Goal: Answer question/provide support: Share knowledge or assist other users

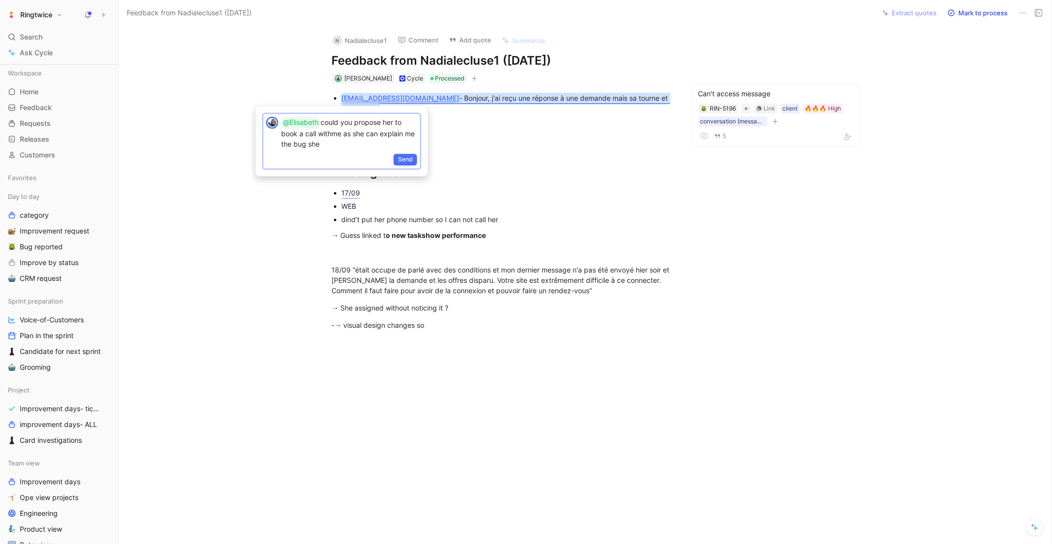
scroll to position [149, 0]
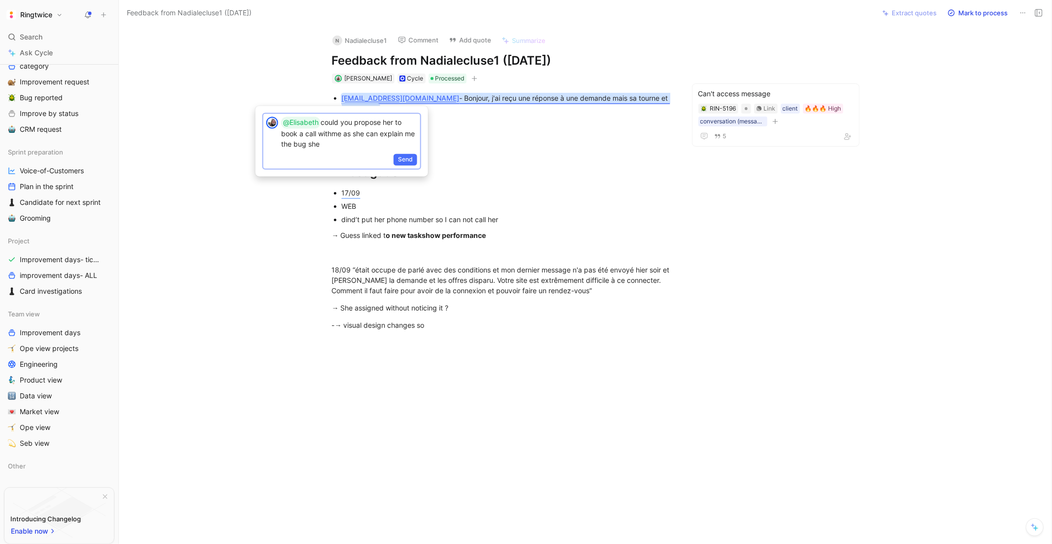
click at [336, 138] on p "@[PERSON_NAME] could you propose her to book a call withme as she can explain m…" at bounding box center [349, 132] width 136 height 33
copy p "@[PERSON_NAME] could you propose her to book a call withme as she can explain m…"
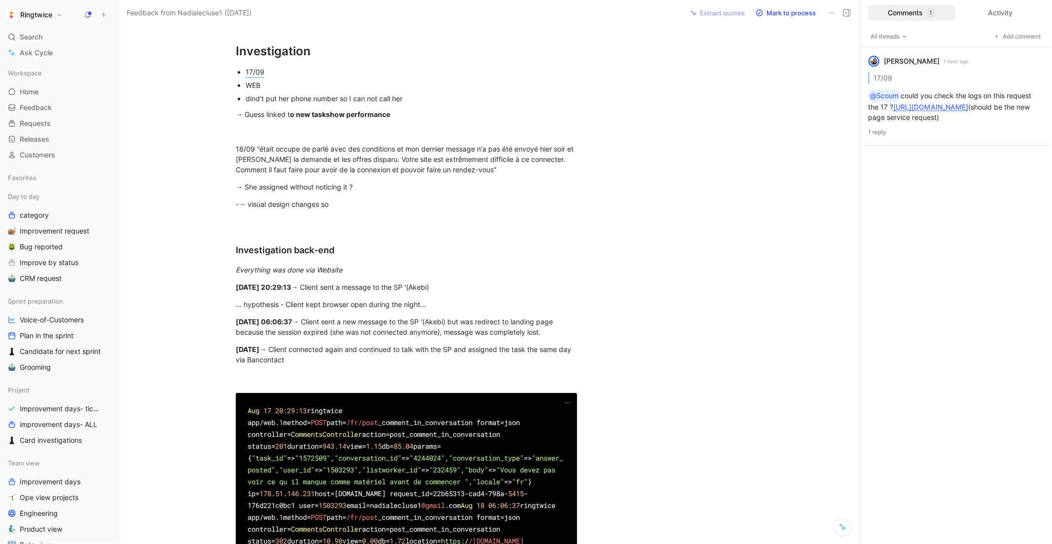
scroll to position [147, 0]
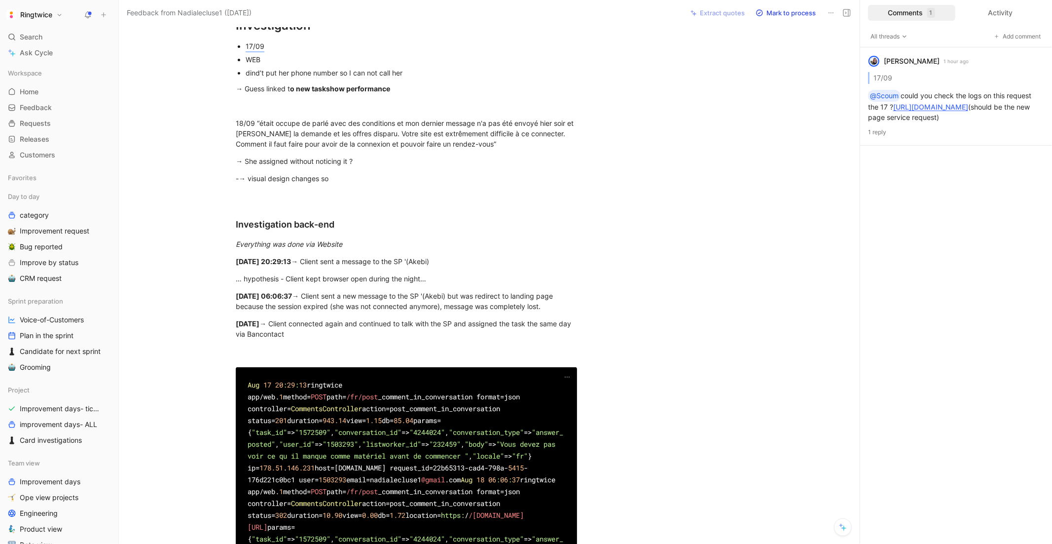
click at [387, 285] on div "[EMAIL_ADDRESS][DOMAIN_NAME] - Bonjour, j'ai reçu une réponse à une demande mai…" at bounding box center [407, 458] width 534 height 1042
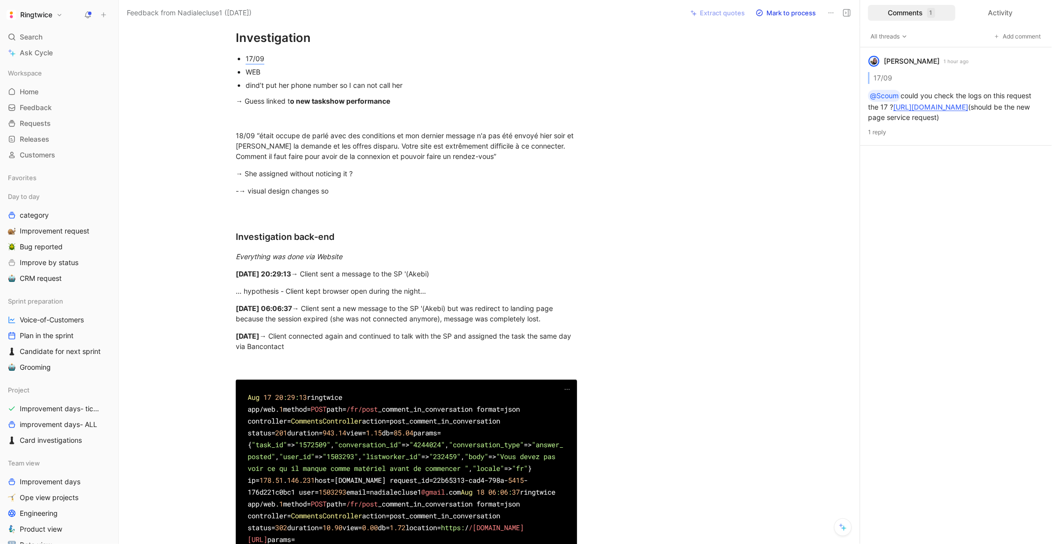
scroll to position [135, 0]
click at [325, 136] on span "était occupe de parlé avec des conditions et mon dernier message n'a pas été en…" at bounding box center [406, 144] width 340 height 29
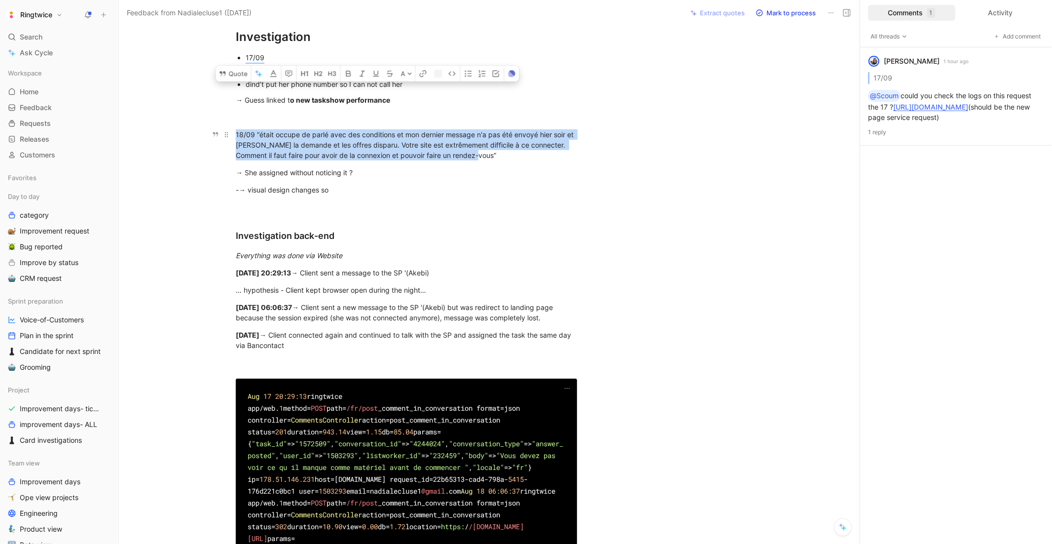
click at [325, 136] on span "était occupe de parlé avec des conditions et mon dernier message n'a pas été en…" at bounding box center [406, 144] width 340 height 29
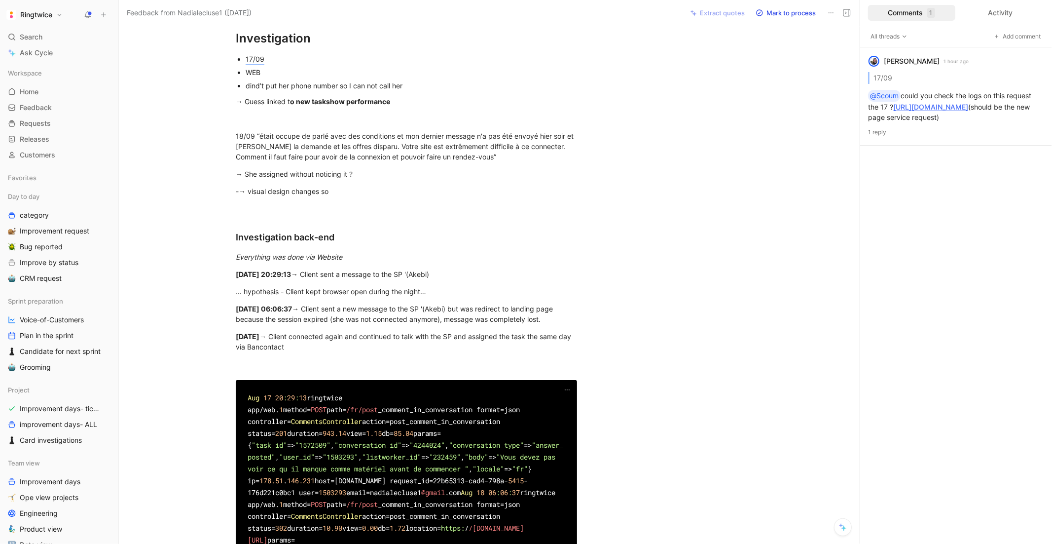
click at [319, 309] on div "[DATE] 06:06:37 → Client sent a new message to the SP '(Akebi) but was redirect…" at bounding box center [406, 313] width 341 height 21
click at [291, 336] on div "[DATE] → Client connected again and continued to talk with the SP and assigned …" at bounding box center [406, 341] width 341 height 21
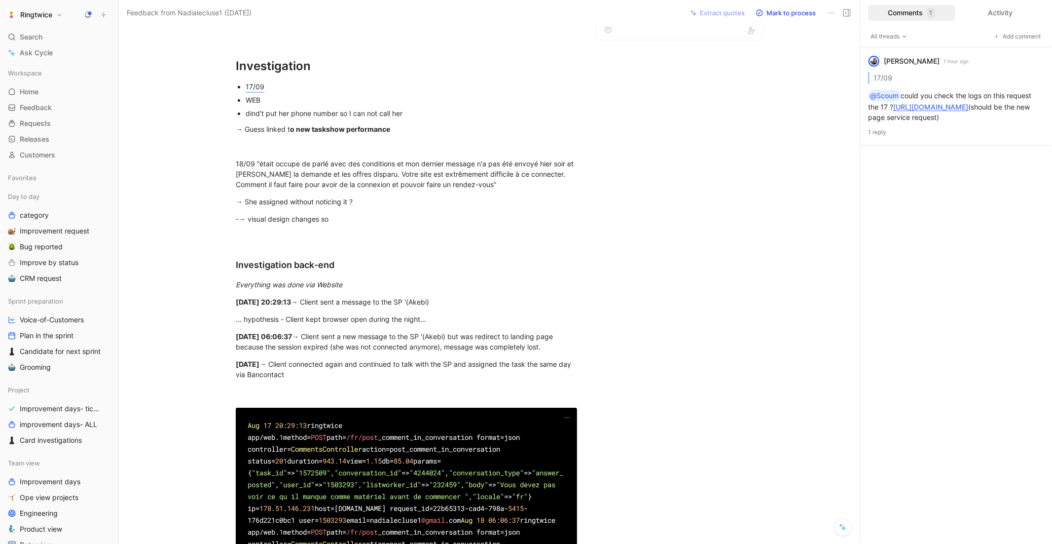
scroll to position [104, 0]
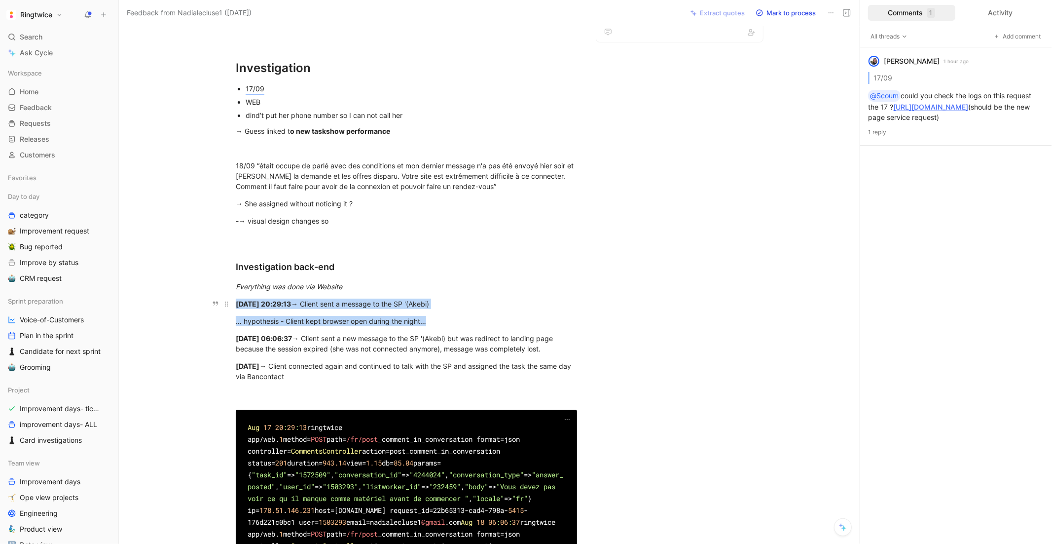
drag, startPoint x: 442, startPoint y: 321, endPoint x: 218, endPoint y: 297, distance: 225.3
click at [218, 297] on div "[EMAIL_ADDRESS][DOMAIN_NAME] - Bonjour, j'ai reçu une réponse à une demande mai…" at bounding box center [407, 500] width 534 height 1042
click at [254, 240] on icon "button" at bounding box center [252, 240] width 3 height 0
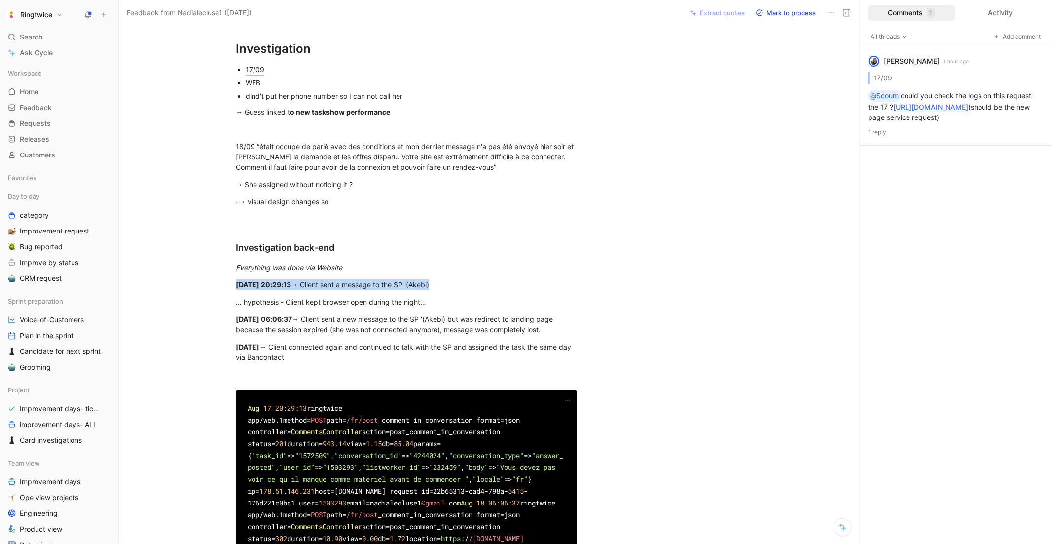
scroll to position [127, 0]
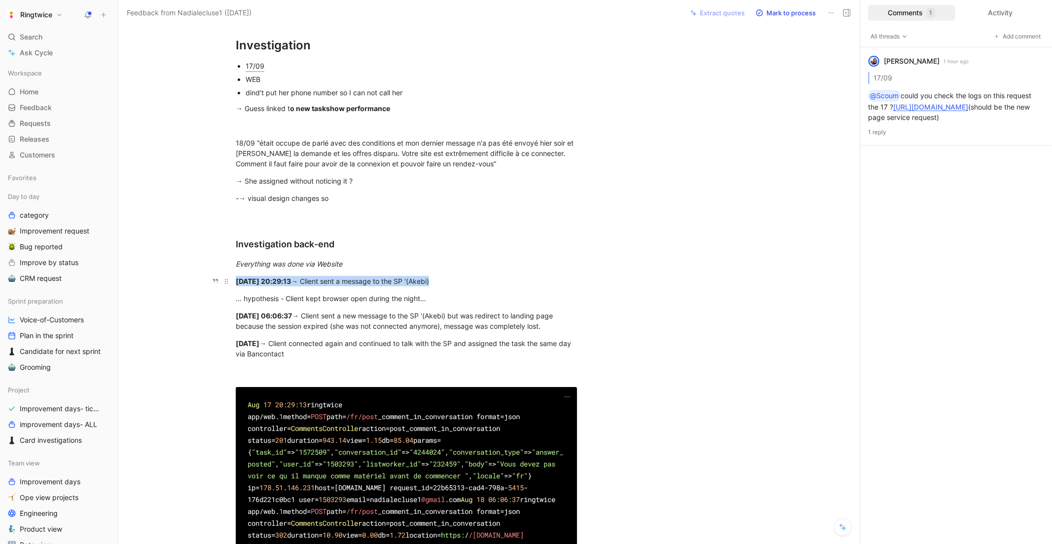
click at [278, 277] on strong "[DATE] 20:29:13" at bounding box center [263, 281] width 55 height 8
click at [253, 221] on icon "button" at bounding box center [256, 217] width 8 height 8
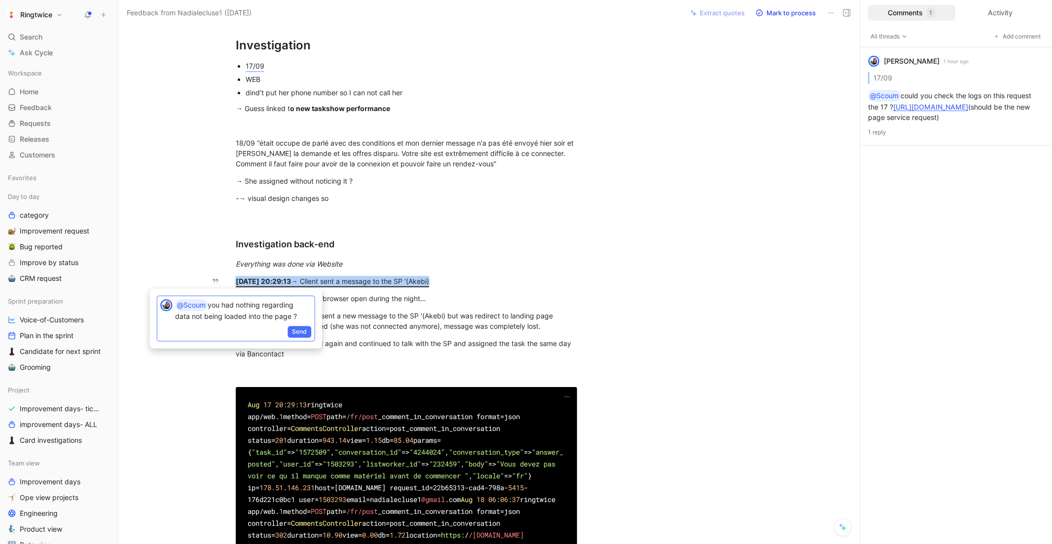
click at [244, 310] on p "@Scoum you had nothing regarding data not being loaded into the page ?" at bounding box center [243, 310] width 136 height 22
click at [300, 318] on p "@Scoum you had nothing regarding data not being loaded into the page ?" at bounding box center [243, 310] width 136 height 22
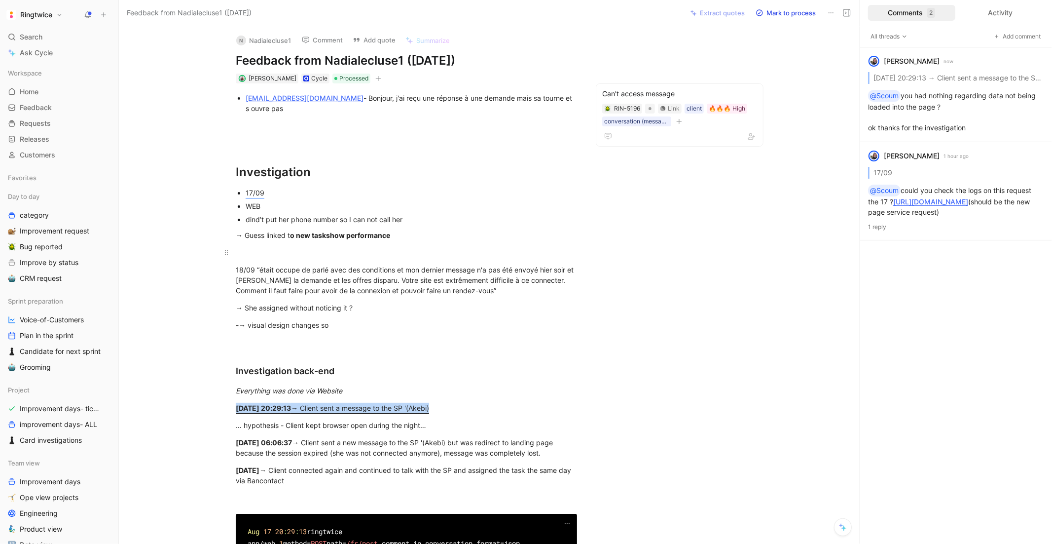
scroll to position [13, 0]
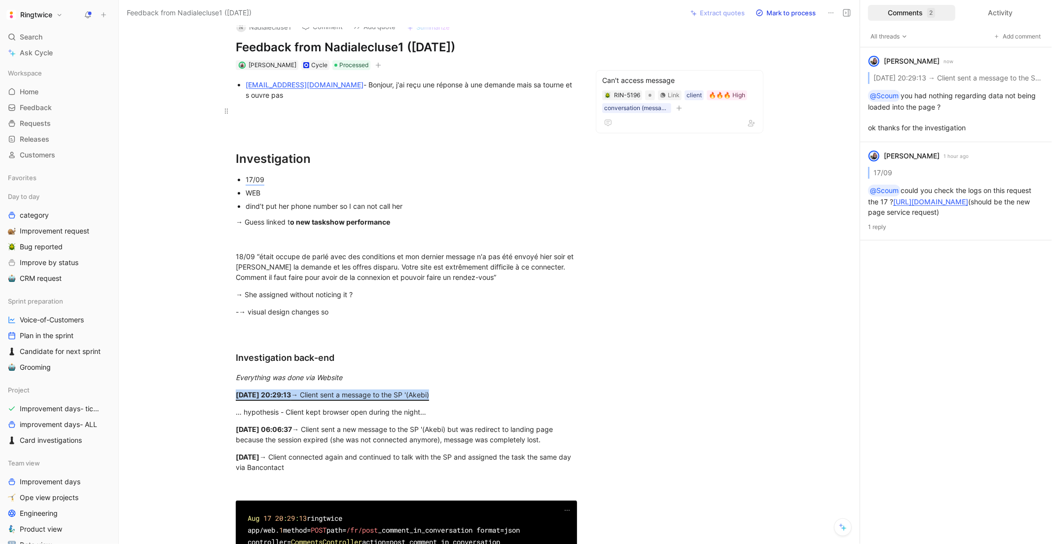
drag, startPoint x: 397, startPoint y: 80, endPoint x: 427, endPoint y: 111, distance: 42.9
copy div "ne réponse à une demande mais sa tourne et s ouvre pas"
click at [269, 387] on p "[DATE] 20:29:13 → Client sent a message to the SP '(Akebi)" at bounding box center [406, 394] width 379 height 16
click at [268, 390] on strong "[DATE] 20:29:13" at bounding box center [263, 394] width 55 height 8
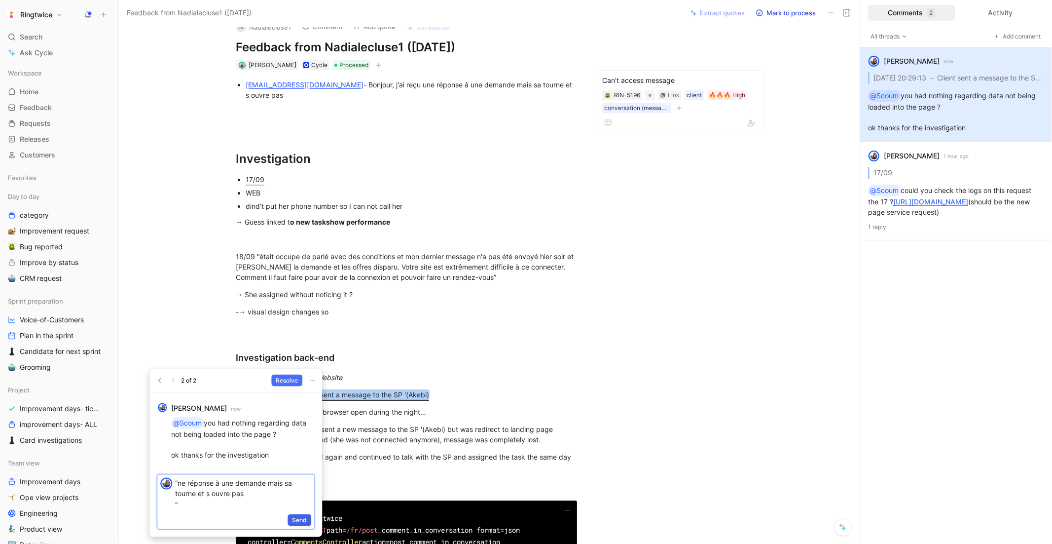
click at [307, 514] on button "Send" at bounding box center [300, 520] width 24 height 12
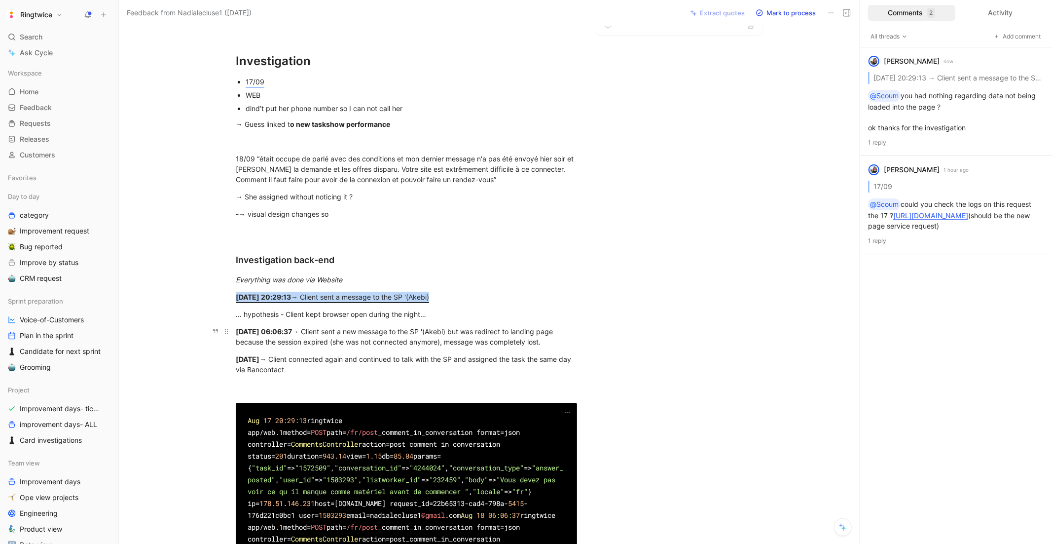
scroll to position [117, 0]
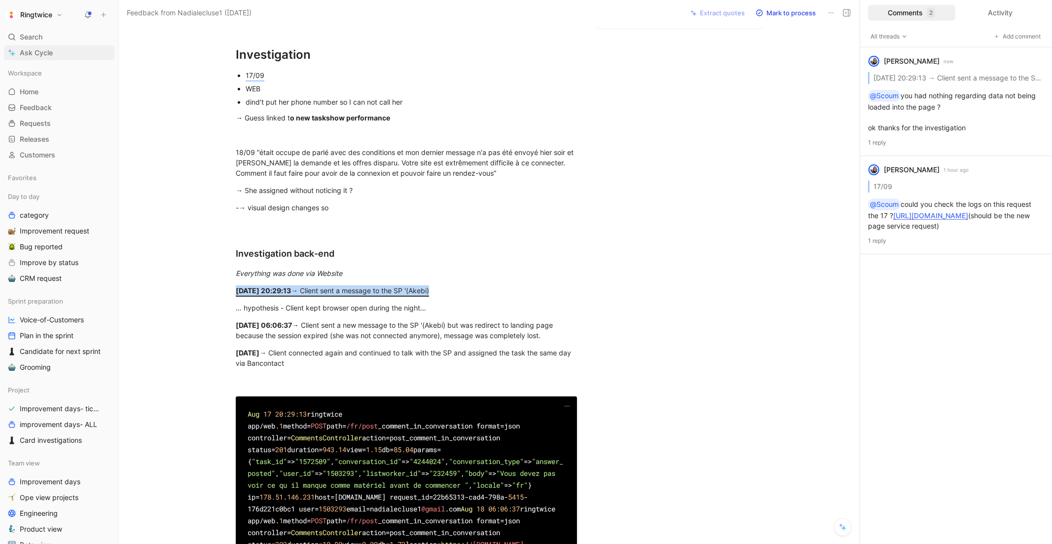
click at [82, 58] on link "Ask Cycle" at bounding box center [59, 52] width 111 height 15
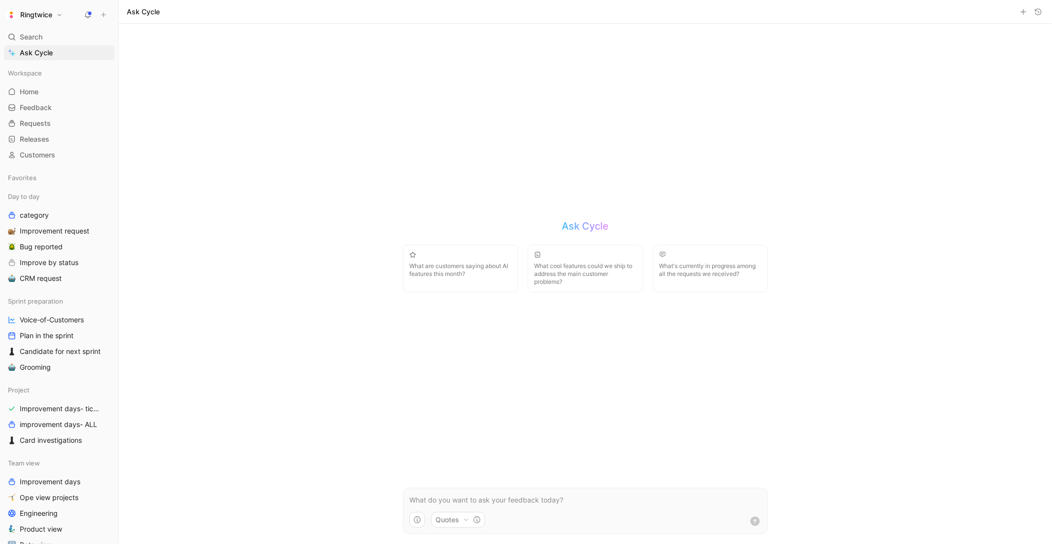
click at [79, 13] on div "Ringtwice" at bounding box center [57, 15] width 107 height 14
click at [84, 13] on icon at bounding box center [88, 15] width 8 height 8
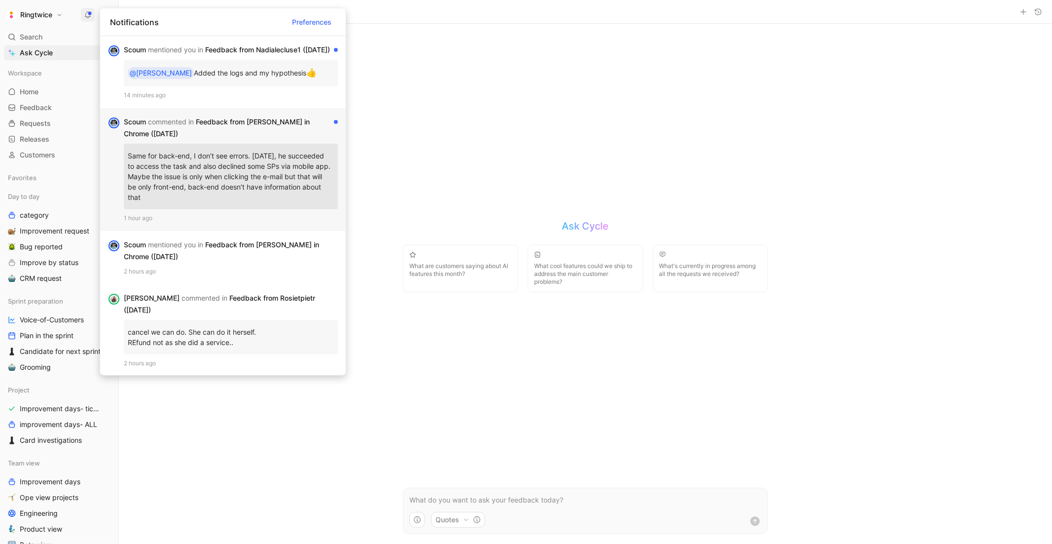
click at [260, 139] on div "[PERSON_NAME] commented in Feedback from [PERSON_NAME] in Chrome ([DATE])" at bounding box center [227, 127] width 206 height 24
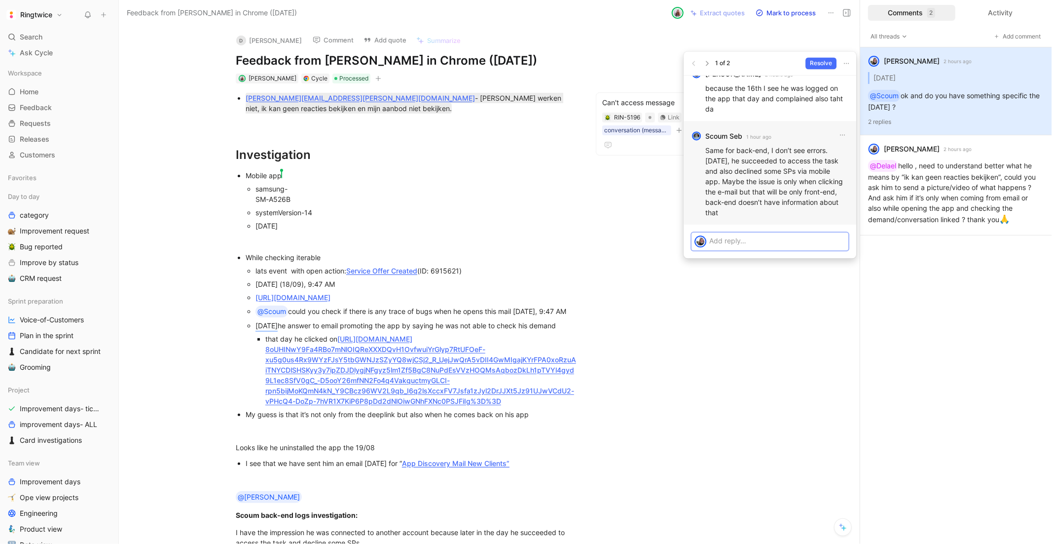
click at [764, 179] on p "Same for back-end, I don’t see errors. [DATE], he succeeded to access the task …" at bounding box center [776, 181] width 143 height 73
drag, startPoint x: 781, startPoint y: 212, endPoint x: 703, endPoint y: 152, distance: 98.3
click at [703, 152] on div "Scoum Seb 1 hour ago Same for back-end, I don’t see errors. [DATE], he succeede…" at bounding box center [770, 173] width 173 height 104
copy p "Same for back-end, I don’t see errors. [DATE], he succeeded to access the task …"
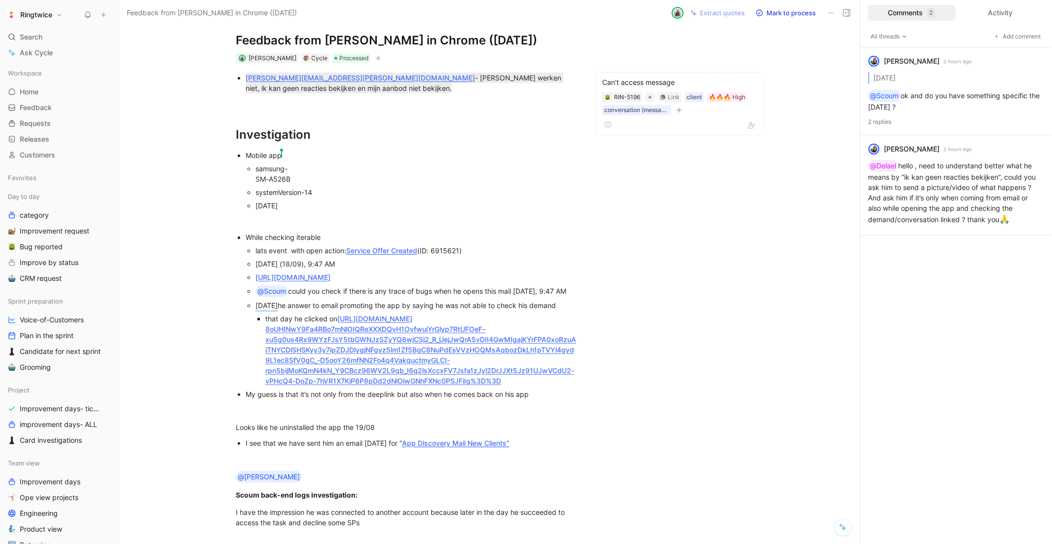
scroll to position [42, 0]
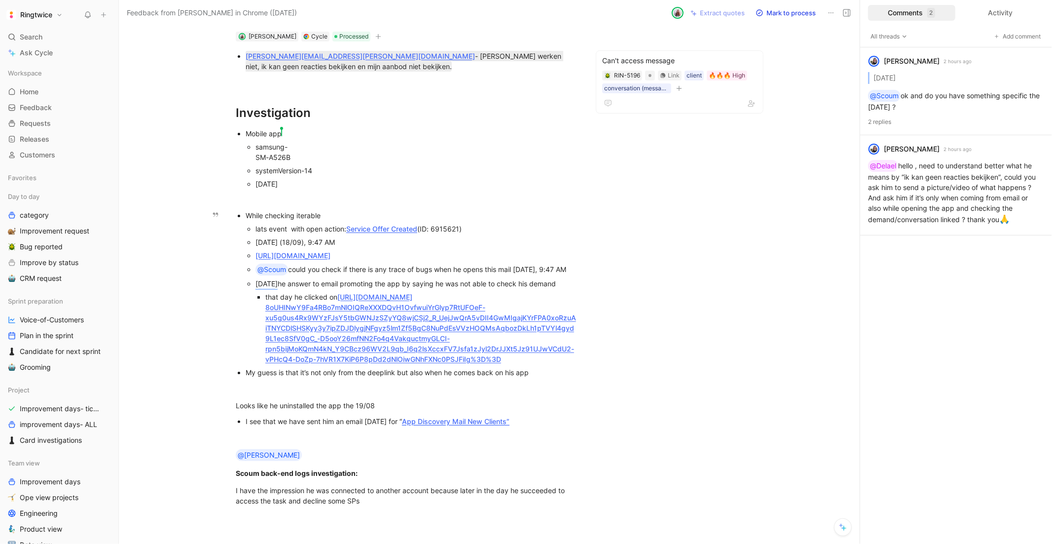
click at [265, 364] on div "that day he clicked on [URL][DOMAIN_NAME] [PERSON_NAME] havenne 8oUHINwY9Fa4RBo…" at bounding box center [421, 328] width 312 height 73
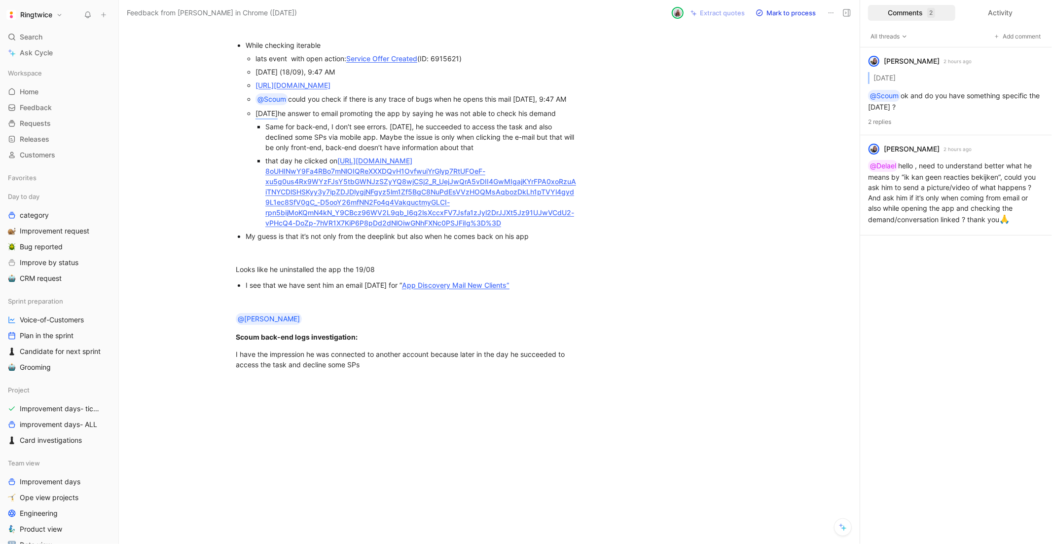
scroll to position [289, 0]
click at [381, 370] on div "I have the impression he was connected to another account because later in the …" at bounding box center [406, 359] width 341 height 21
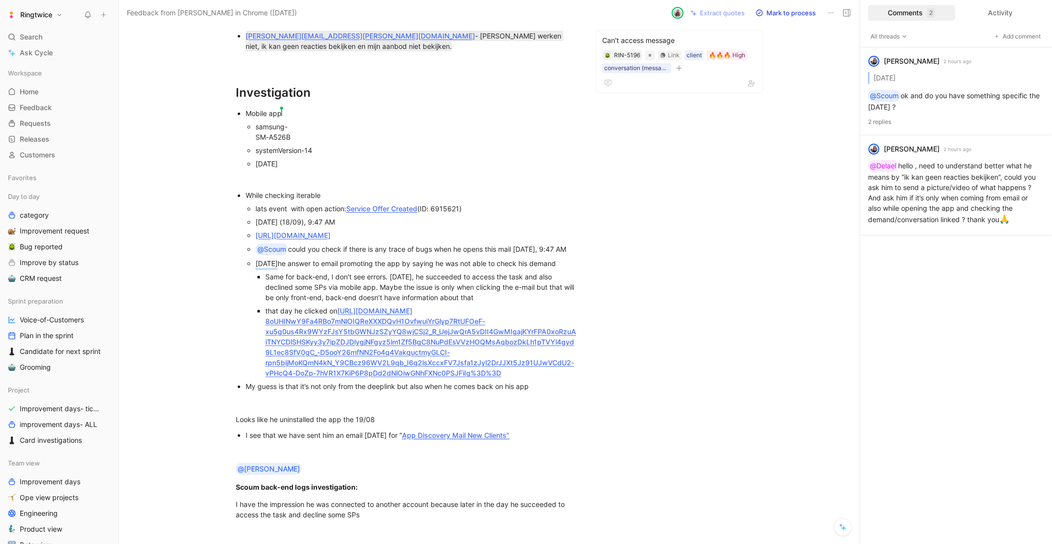
scroll to position [0, 0]
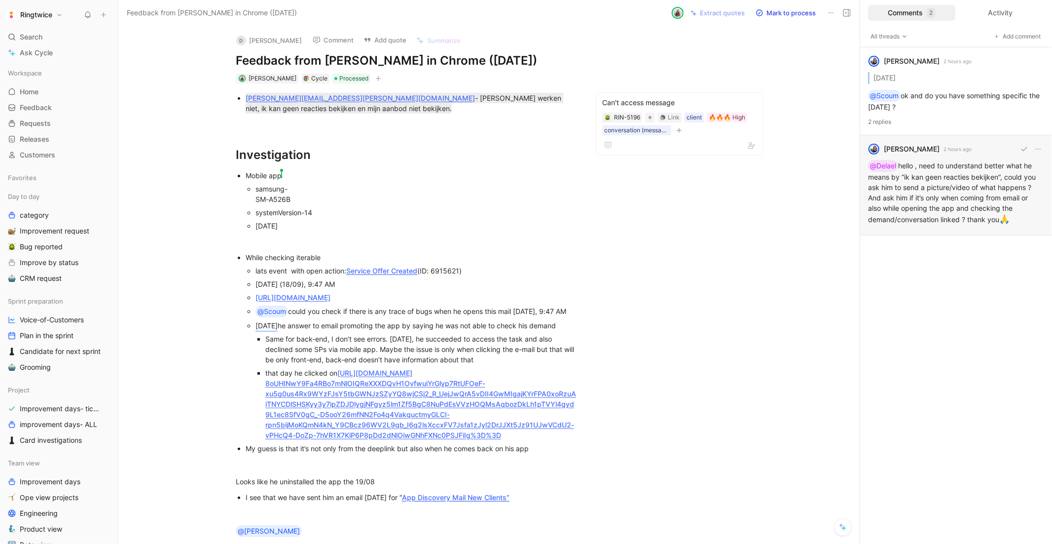
click at [927, 200] on div "[PERSON_NAME] havenne 2 hours ago @Delael hello , need to understand better wha…" at bounding box center [956, 185] width 192 height 100
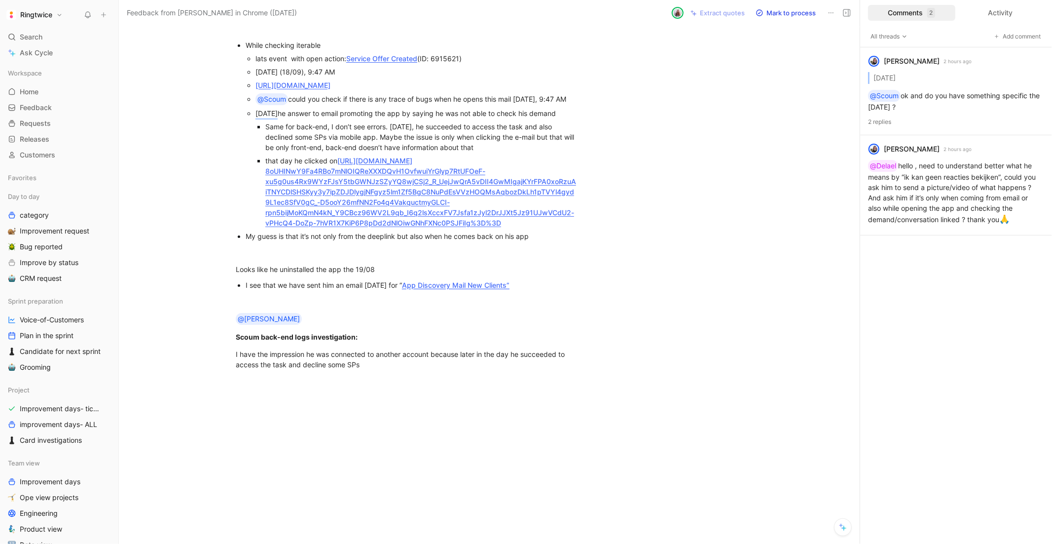
scroll to position [221, 0]
click at [275, 117] on mark "[DATE]" at bounding box center [267, 113] width 22 height 8
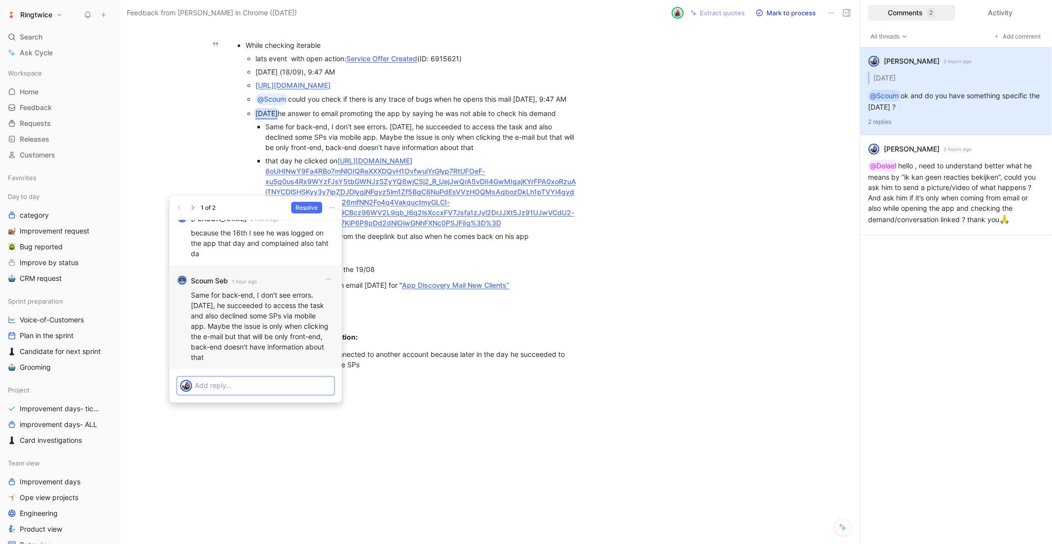
click at [317, 196] on div "1 of 2 Resolve" at bounding box center [255, 208] width 173 height 24
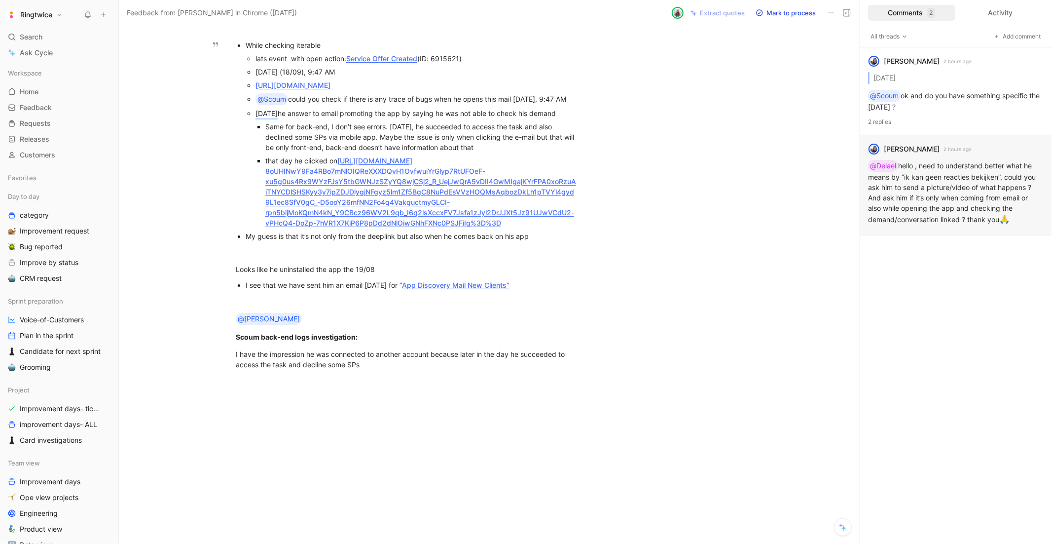
click at [950, 194] on div "[PERSON_NAME] havenne 2 hours ago @Delael hello , need to understand better wha…" at bounding box center [956, 185] width 192 height 100
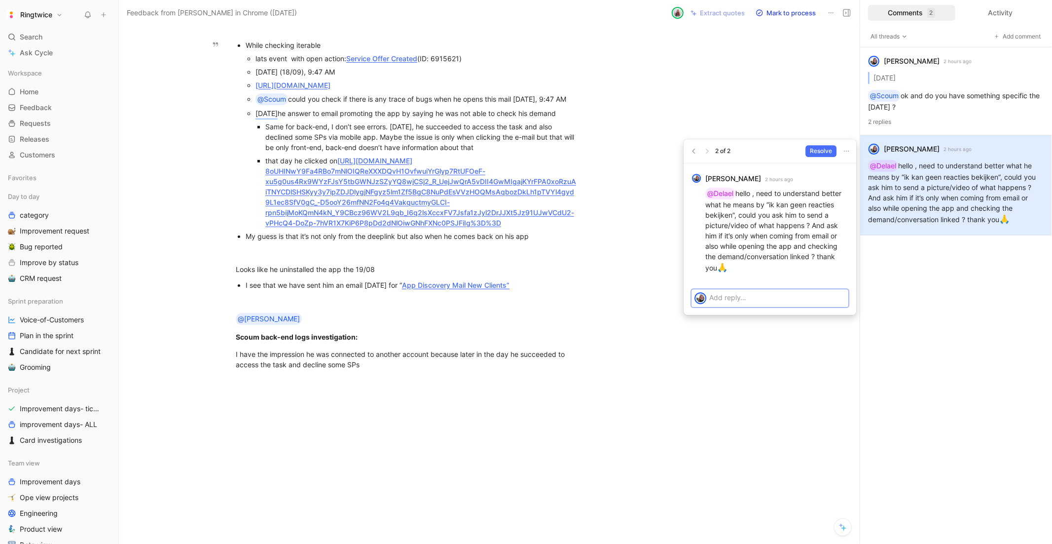
click at [759, 293] on p at bounding box center [777, 297] width 136 height 10
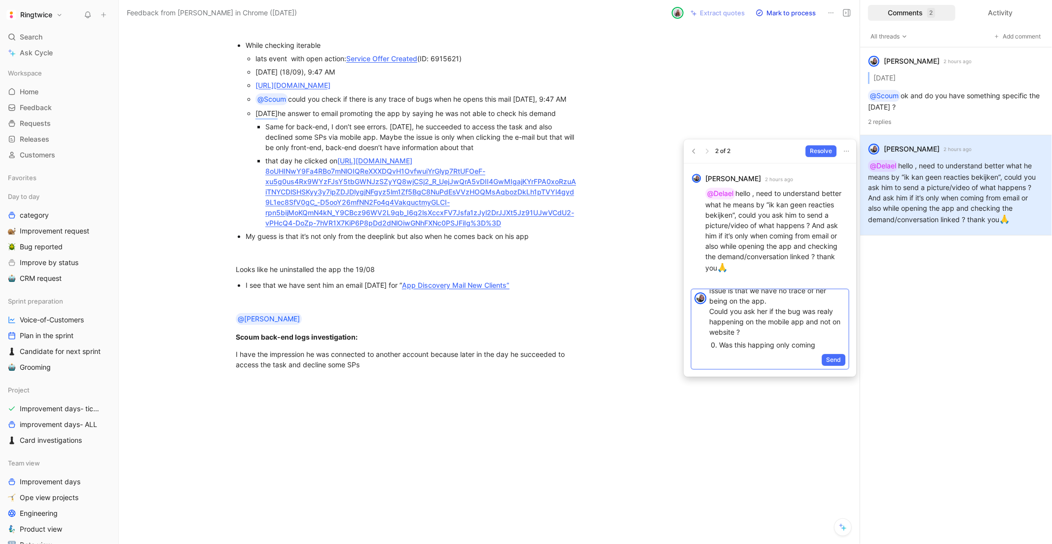
scroll to position [0, 0]
drag, startPoint x: 774, startPoint y: 308, endPoint x: 702, endPoint y: 297, distance: 72.9
click at [702, 297] on div "Issue is that we have no trace of her being on the app. Could you ask her if th…" at bounding box center [770, 320] width 157 height 63
drag, startPoint x: 748, startPoint y: 324, endPoint x: 705, endPoint y: 309, distance: 45.4
click at [705, 309] on div "Could you ask her if the bug was realy happening on the mobile app and not on w…" at bounding box center [770, 320] width 157 height 63
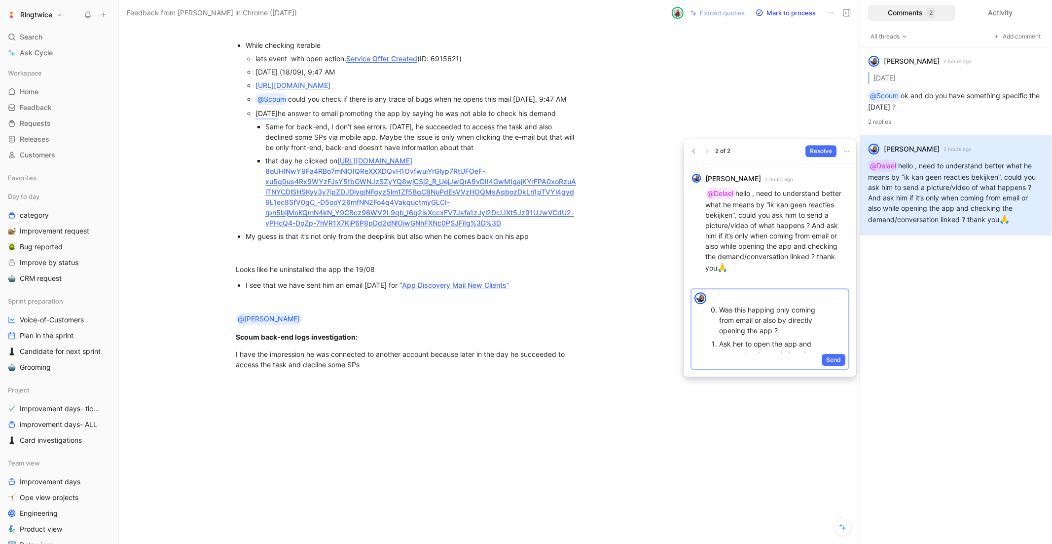
scroll to position [6, 0]
click at [752, 326] on p "Was this happing only coming from email or also by directly opening the app ?" at bounding box center [773, 314] width 108 height 34
drag, startPoint x: 755, startPoint y: 326, endPoint x: 773, endPoint y: 328, distance: 17.9
click at [773, 328] on p "Was this happing only coming from email or also by directly opening the app ?" at bounding box center [773, 314] width 108 height 34
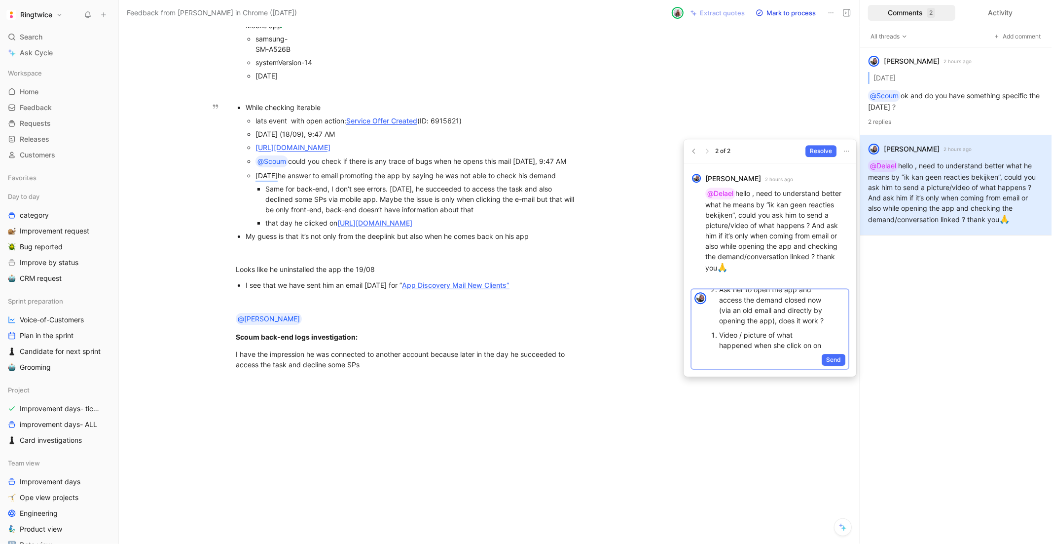
scroll to position [67, 0]
drag, startPoint x: 720, startPoint y: 314, endPoint x: 830, endPoint y: 330, distance: 111.1
click at [830, 330] on div "Was this happing only coming from email or also by directly opening the web ? D…" at bounding box center [778, 304] width 139 height 165
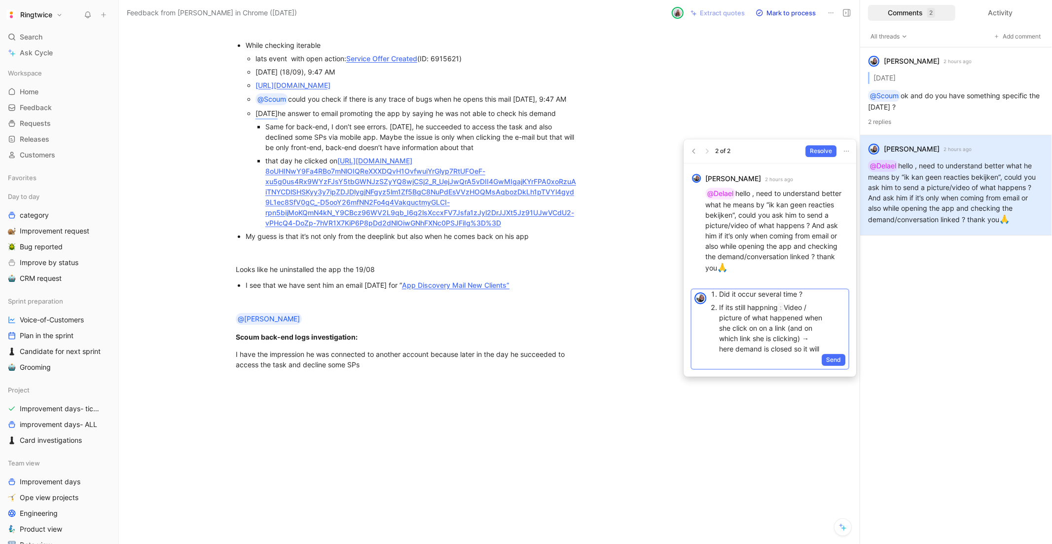
scroll to position [66, 0]
click at [808, 342] on p "If its still happning : Video / picture of what happened when she click on on a…" at bounding box center [773, 317] width 108 height 65
click at [808, 342] on p "If its still happning :Video / picture of what happened when she click on on a …" at bounding box center [773, 317] width 108 height 65
click at [799, 339] on p "If its still happning :Video / picture of what happened when she click on on a …" at bounding box center [773, 317] width 108 height 65
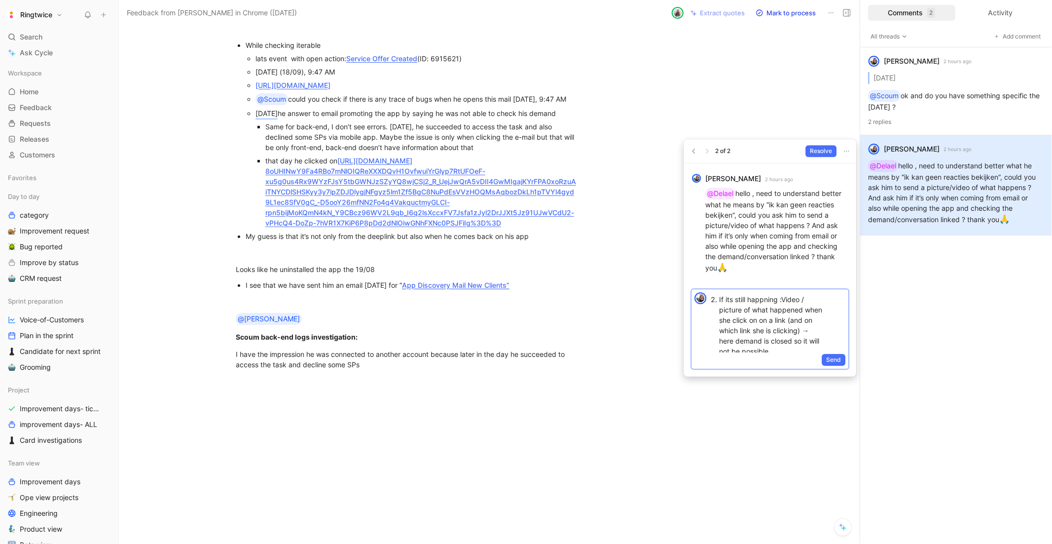
scroll to position [67, 0]
drag, startPoint x: 779, startPoint y: 349, endPoint x: 714, endPoint y: 336, distance: 66.5
click at [714, 336] on ol "Was this happing only coming from email or also by directly opening the web ? D…" at bounding box center [777, 293] width 136 height 112
click at [832, 354] on button "Send" at bounding box center [834, 360] width 24 height 12
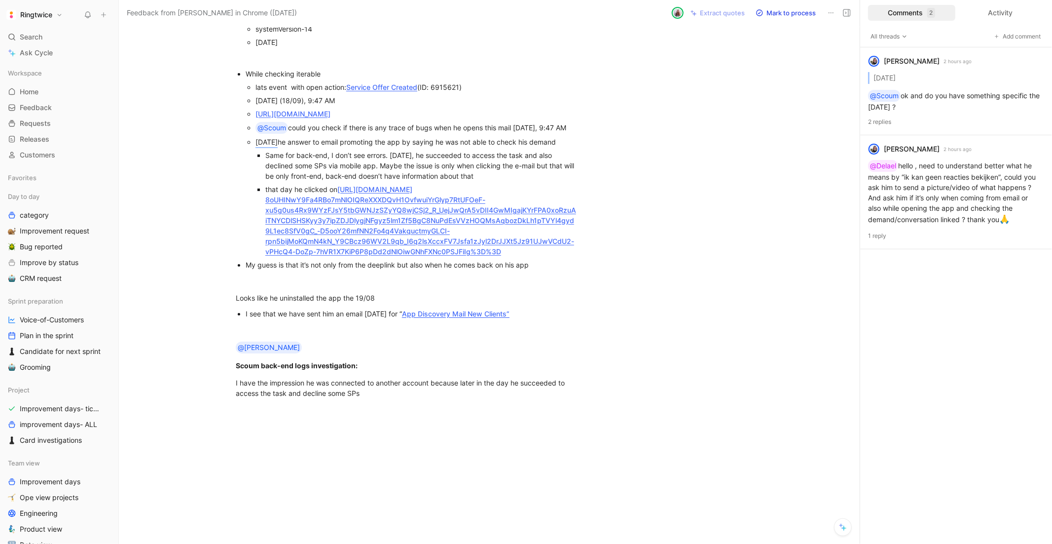
scroll to position [0, 0]
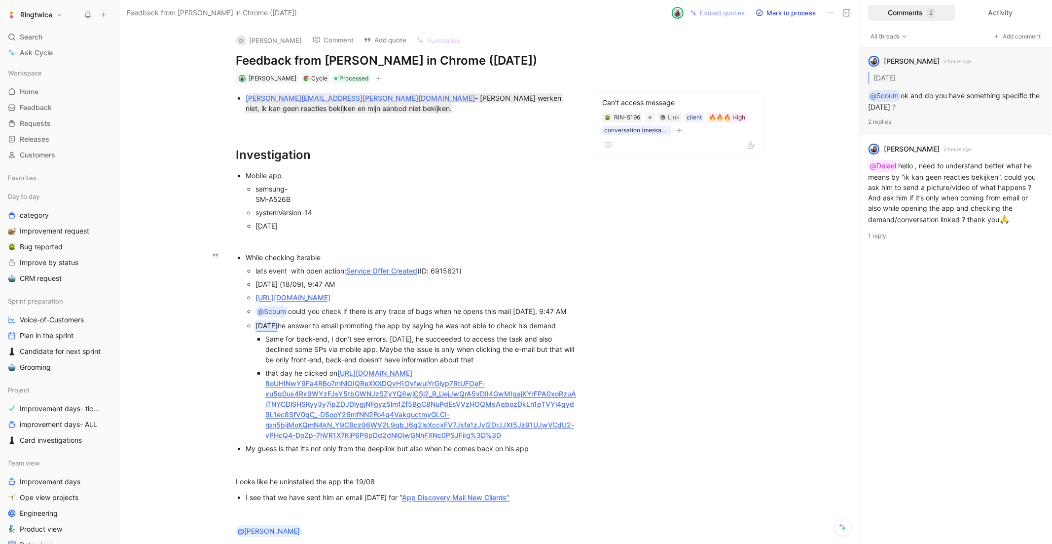
click at [274, 330] on mark "[DATE]" at bounding box center [267, 325] width 22 height 8
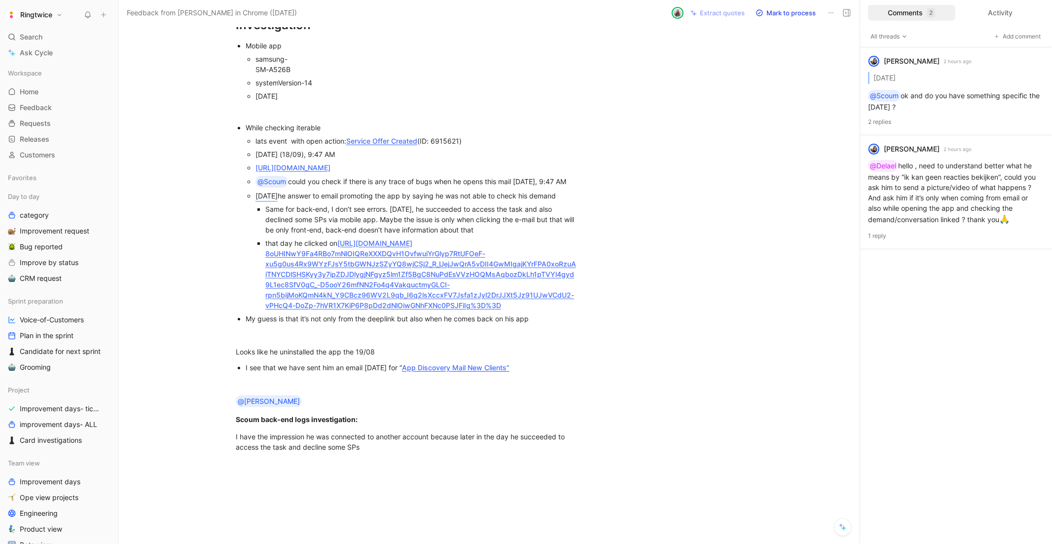
scroll to position [314, 0]
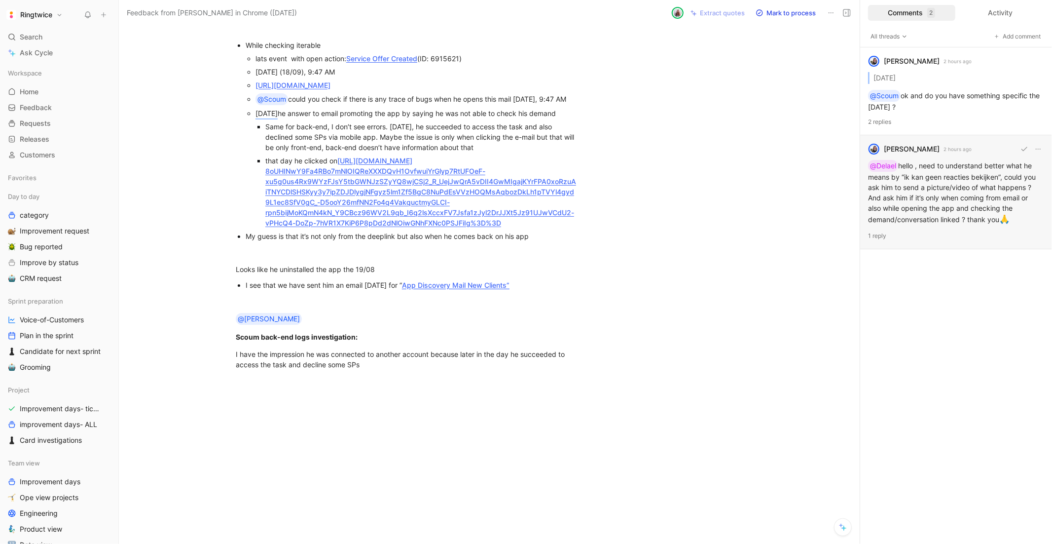
click at [906, 196] on div "[PERSON_NAME] havenne 2 hours ago @Delael hello , need to understand better wha…" at bounding box center [956, 192] width 192 height 114
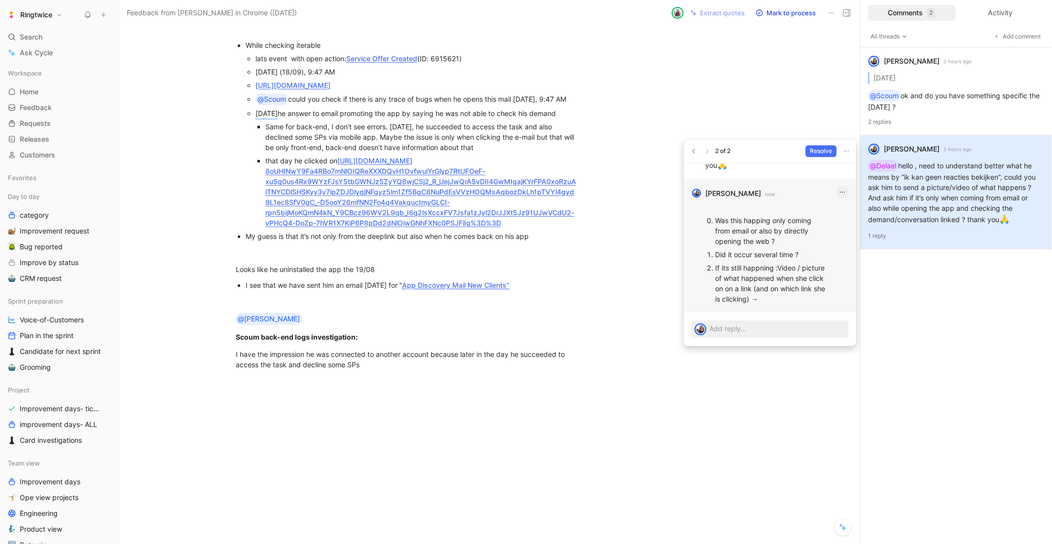
click at [839, 189] on icon "button" at bounding box center [843, 192] width 8 height 8
click at [825, 212] on div "Edit" at bounding box center [843, 213] width 67 height 15
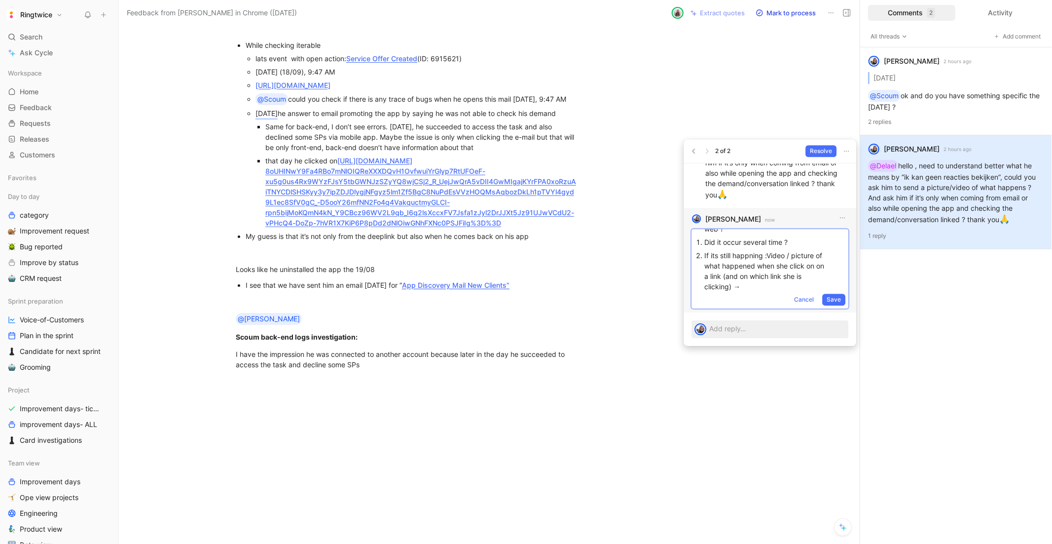
scroll to position [0, 0]
drag, startPoint x: 745, startPoint y: 281, endPoint x: 702, endPoint y: 224, distance: 71.4
click at [702, 224] on div "[PERSON_NAME] havenne now Was this happing only coming from email or also by di…" at bounding box center [770, 260] width 173 height 105
drag, startPoint x: 729, startPoint y: 252, endPoint x: 687, endPoint y: 240, distance: 43.6
click at [687, 241] on div "[PERSON_NAME] havenne now Issue is that we have no trace of her being on the ap…" at bounding box center [770, 260] width 173 height 105
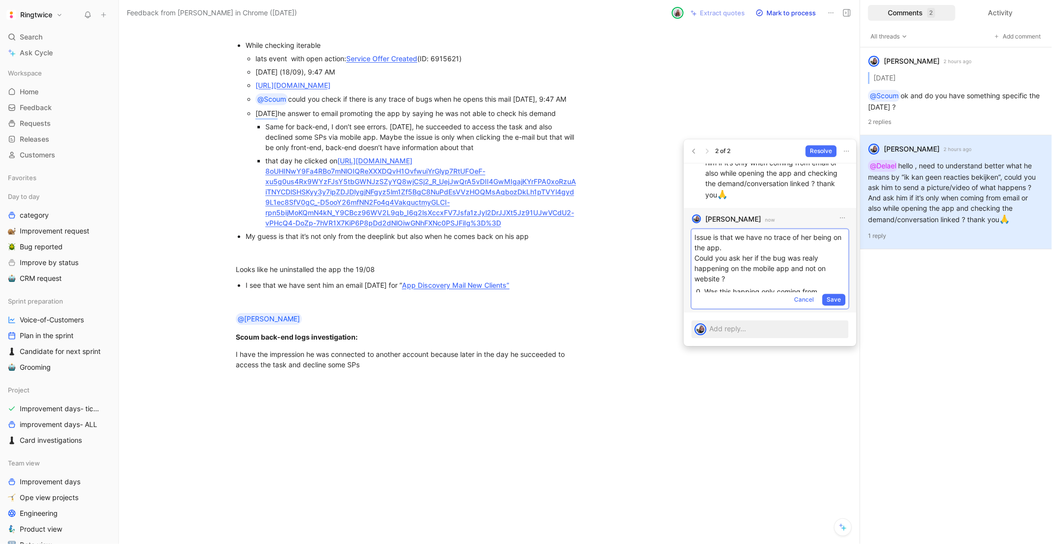
click at [745, 279] on p "Issue is that we have no trace of her being on the app. Could you ask her if th…" at bounding box center [770, 258] width 151 height 52
drag, startPoint x: 745, startPoint y: 279, endPoint x: 694, endPoint y: 242, distance: 63.5
click at [694, 244] on div "Issue is that we have no trace of her being on the app. Could you ask her if th…" at bounding box center [770, 325] width 157 height 193
drag, startPoint x: 796, startPoint y: 264, endPoint x: 814, endPoint y: 279, distance: 22.7
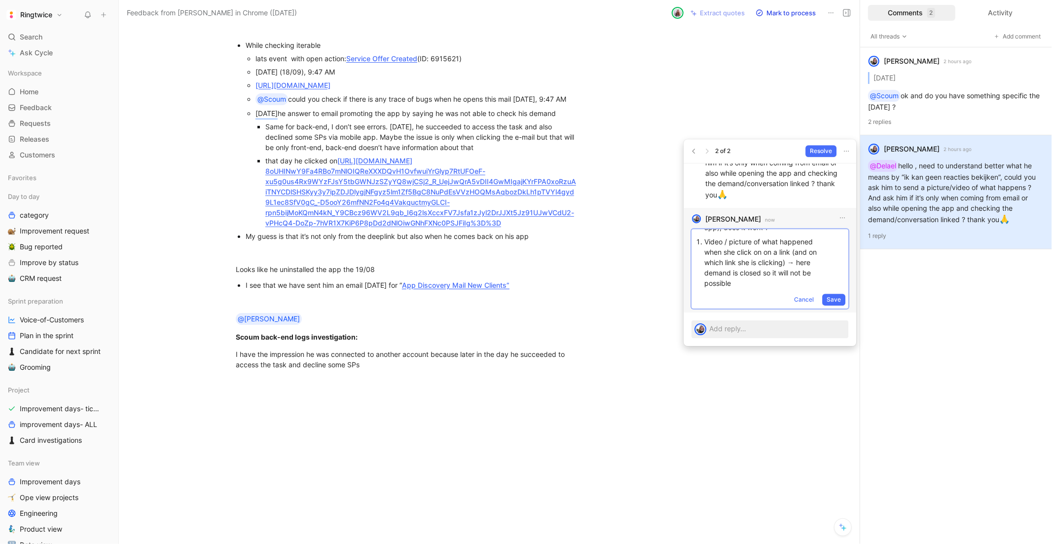
click at [814, 279] on p "Video / picture of what happened when she click on on a link (and on which link…" at bounding box center [766, 262] width 122 height 55
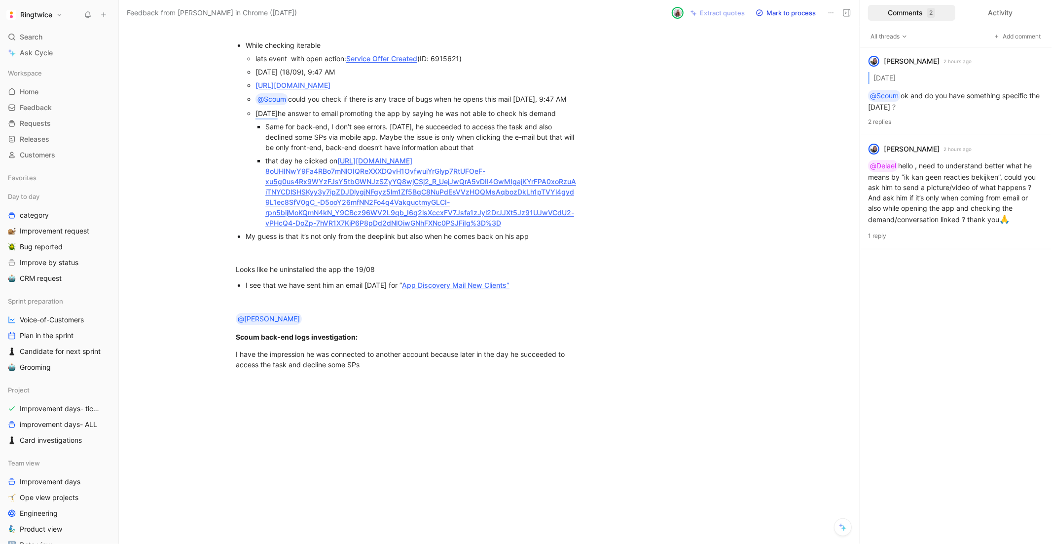
scroll to position [265, 0]
click at [388, 243] on p "My guess is that it’s not only from the deeplink but also when he comes back on…" at bounding box center [412, 235] width 332 height 13
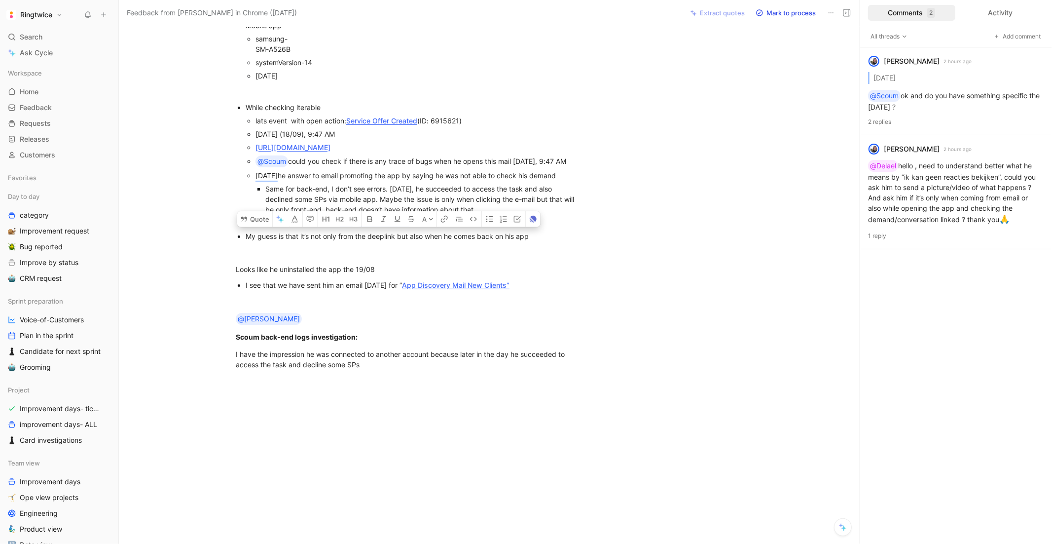
scroll to position [297, 0]
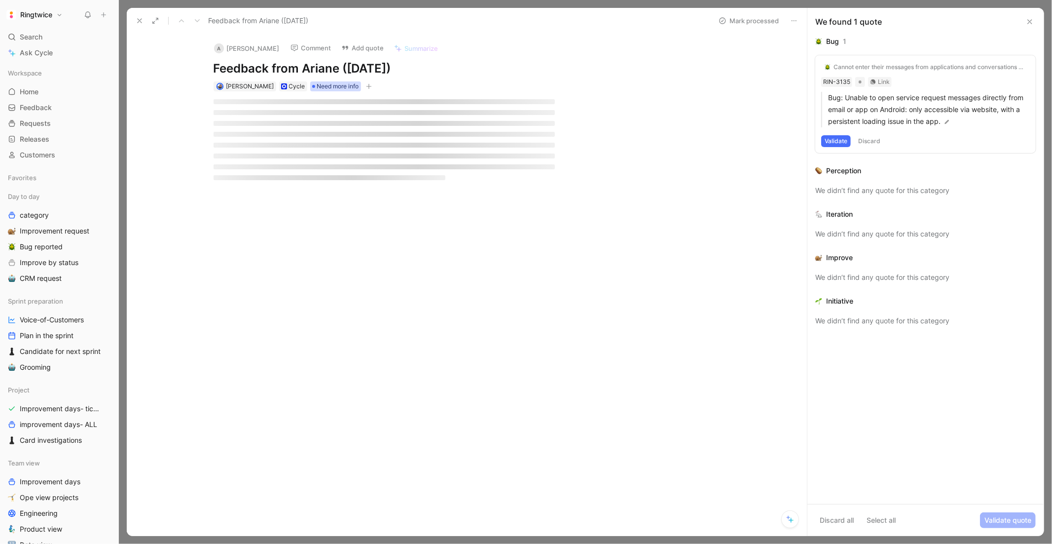
click at [336, 81] on span "Need more info" at bounding box center [338, 86] width 42 height 10
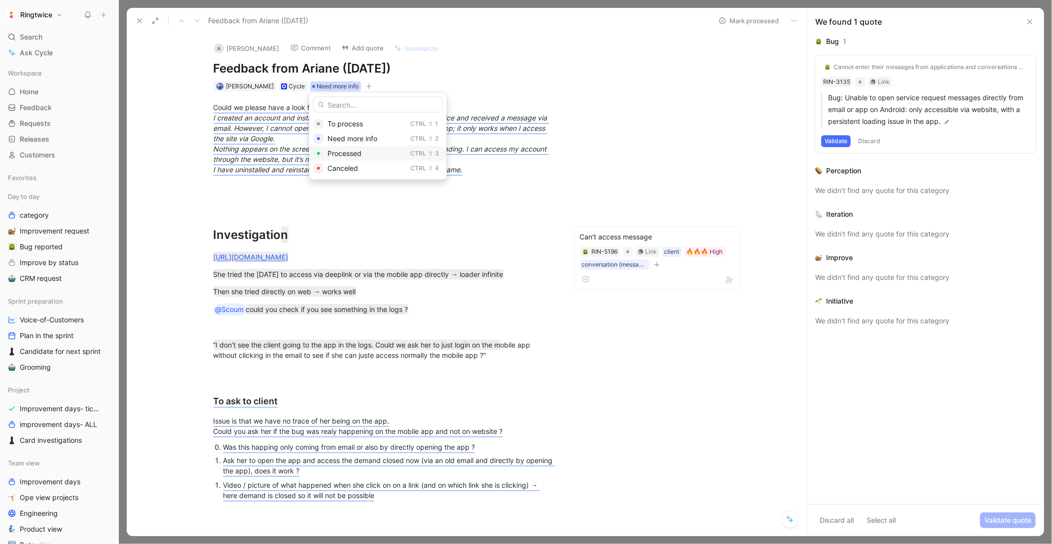
click at [354, 154] on span "Processed" at bounding box center [345, 153] width 34 height 8
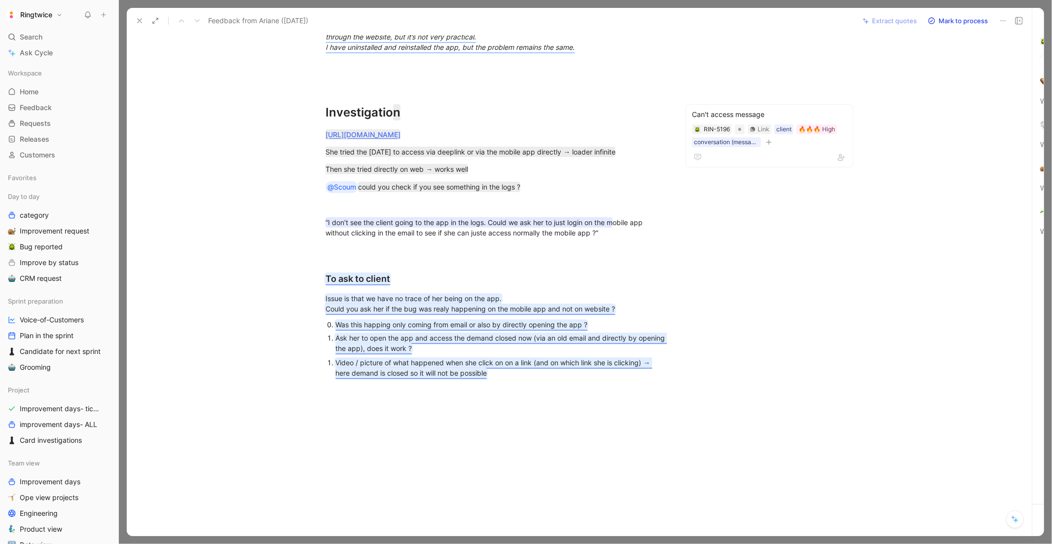
scroll to position [134, 0]
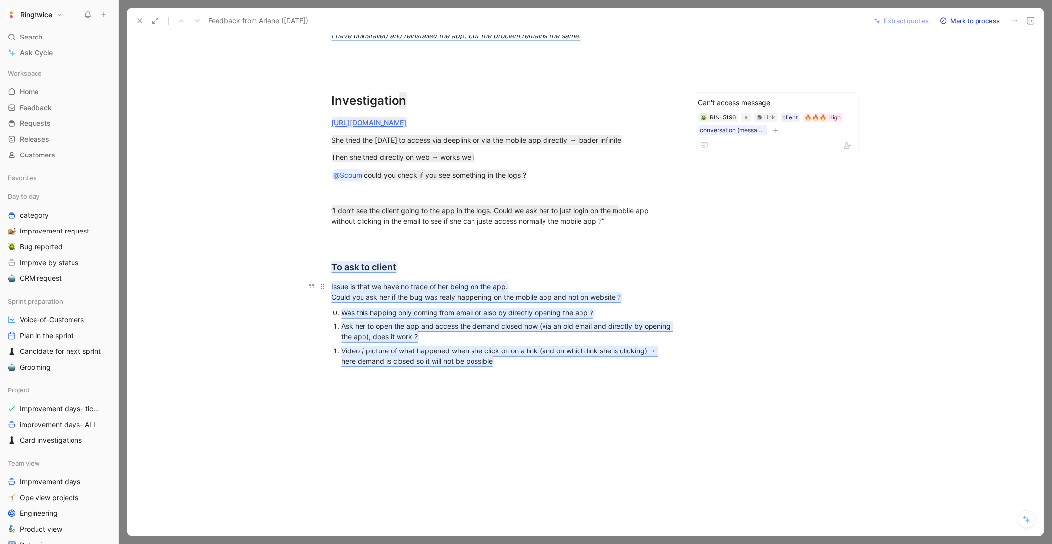
click at [384, 293] on mark "Could you ask her if the bug was realy happening on the mobile app and not on w…" at bounding box center [477, 297] width 290 height 8
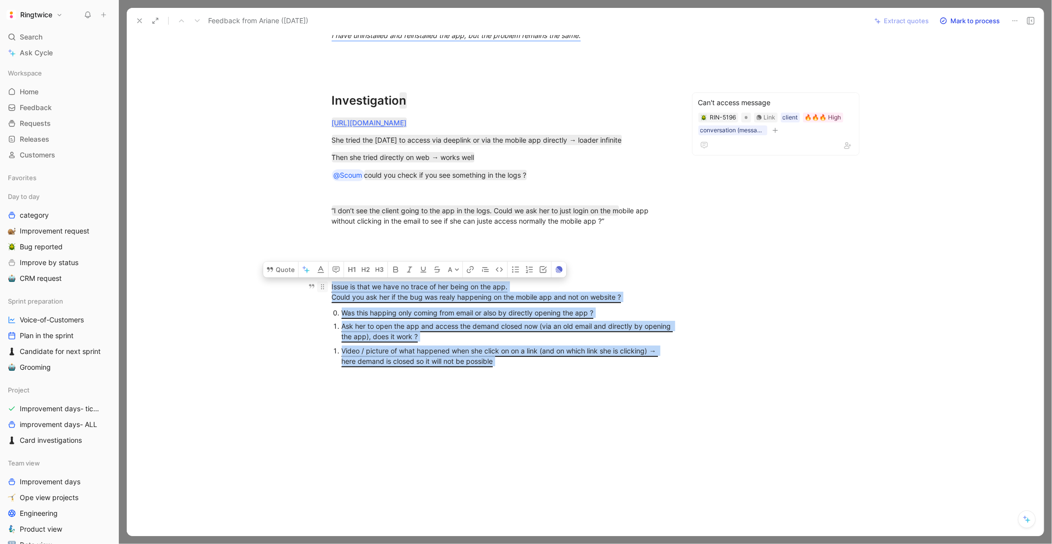
drag, startPoint x: 505, startPoint y: 365, endPoint x: 327, endPoint y: 284, distance: 196.3
click at [327, 284] on div "Could we please have a look for this user https://ringtwice.be/admin_user_activ…" at bounding box center [503, 166] width 710 height 418
copy div "Issue is that we have no trace of her being on the app. Could you ask her if th…"
click at [138, 21] on icon at bounding box center [140, 21] width 8 height 8
